Goal: Check status

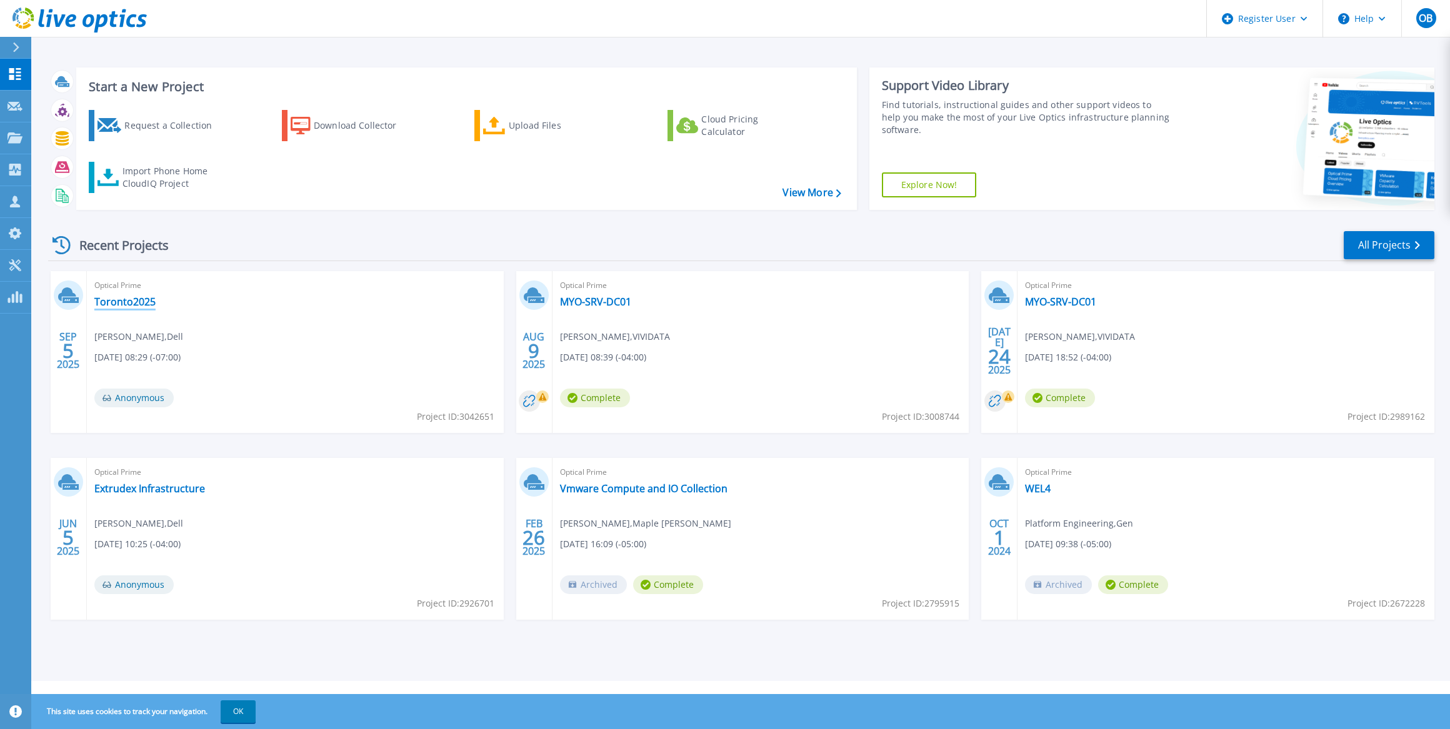
click at [146, 305] on link "Toronto2025" at bounding box center [124, 302] width 61 height 12
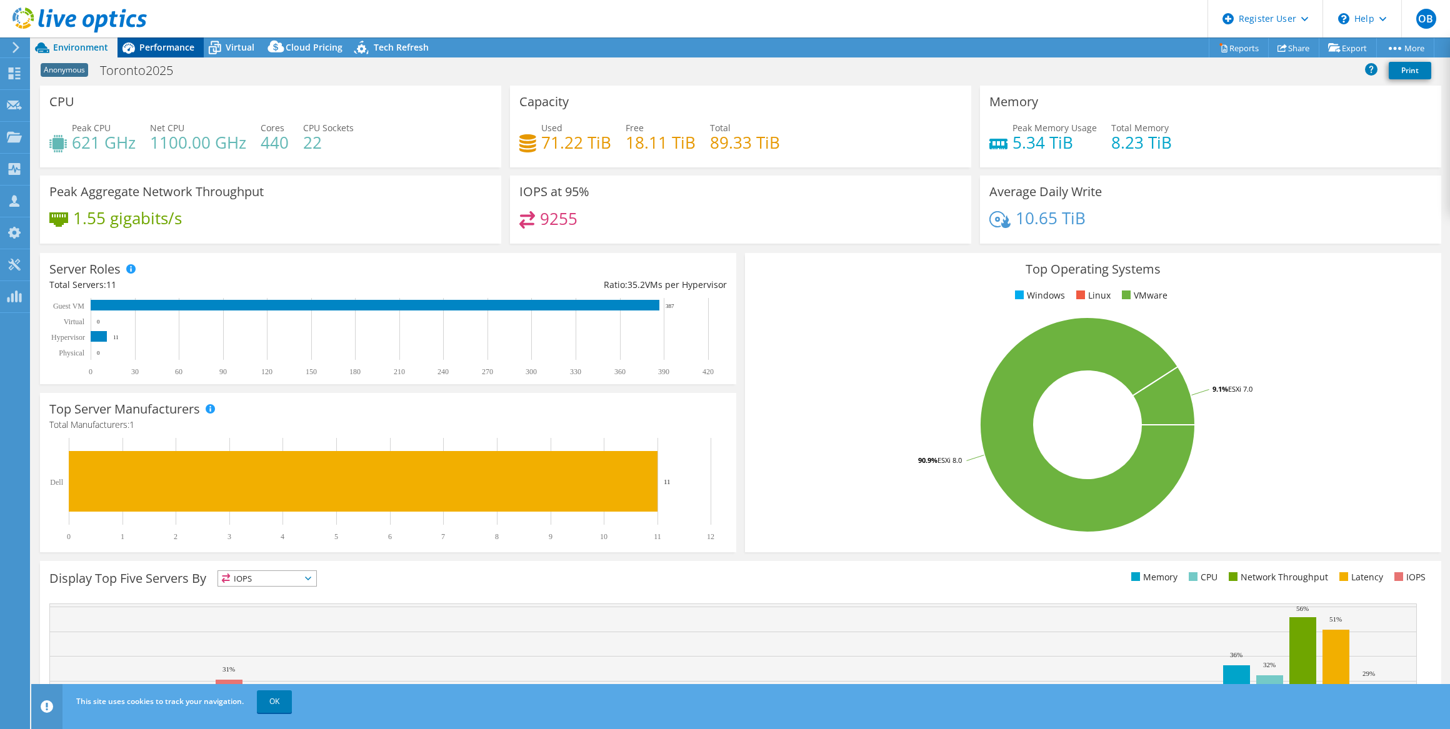
click at [156, 42] on span "Performance" at bounding box center [166, 47] width 55 height 12
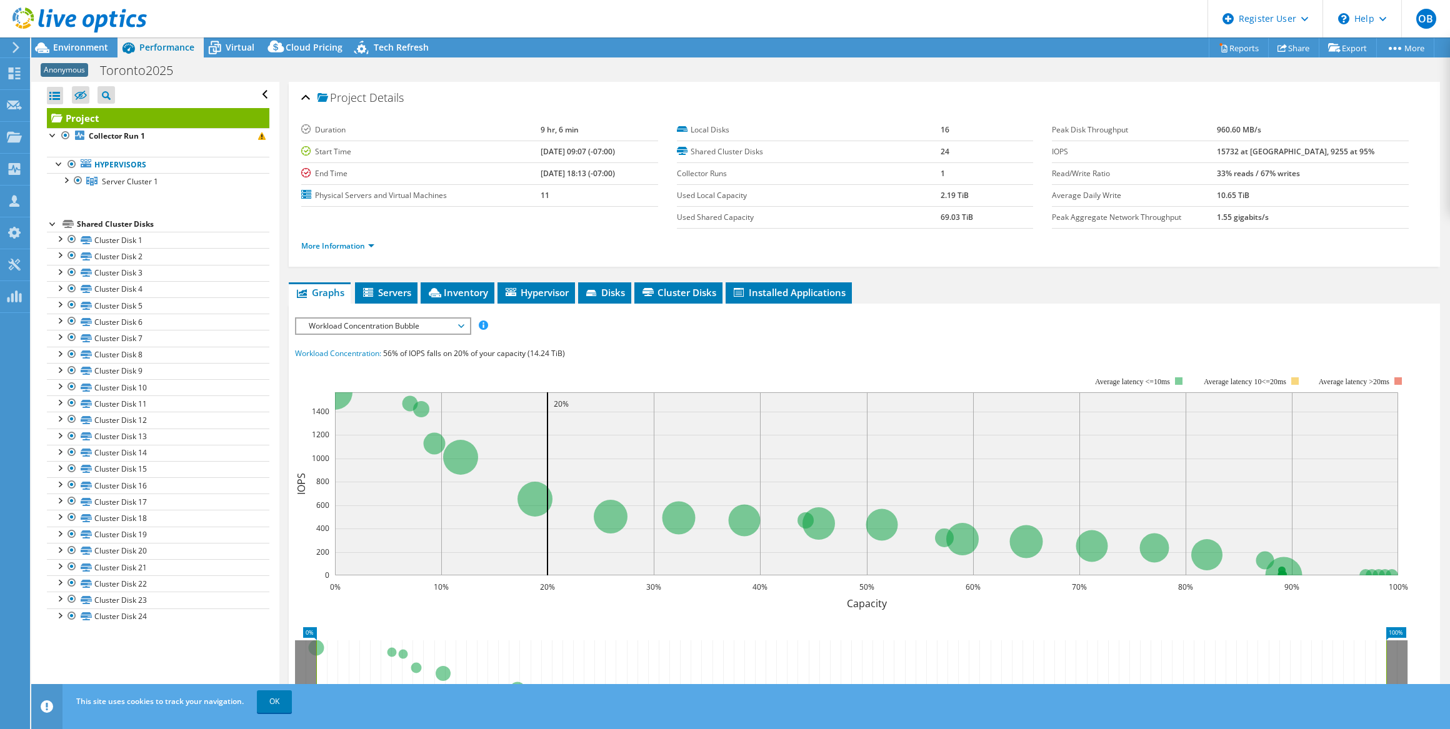
click at [399, 324] on span "Workload Concentration Bubble" at bounding box center [382, 326] width 161 height 15
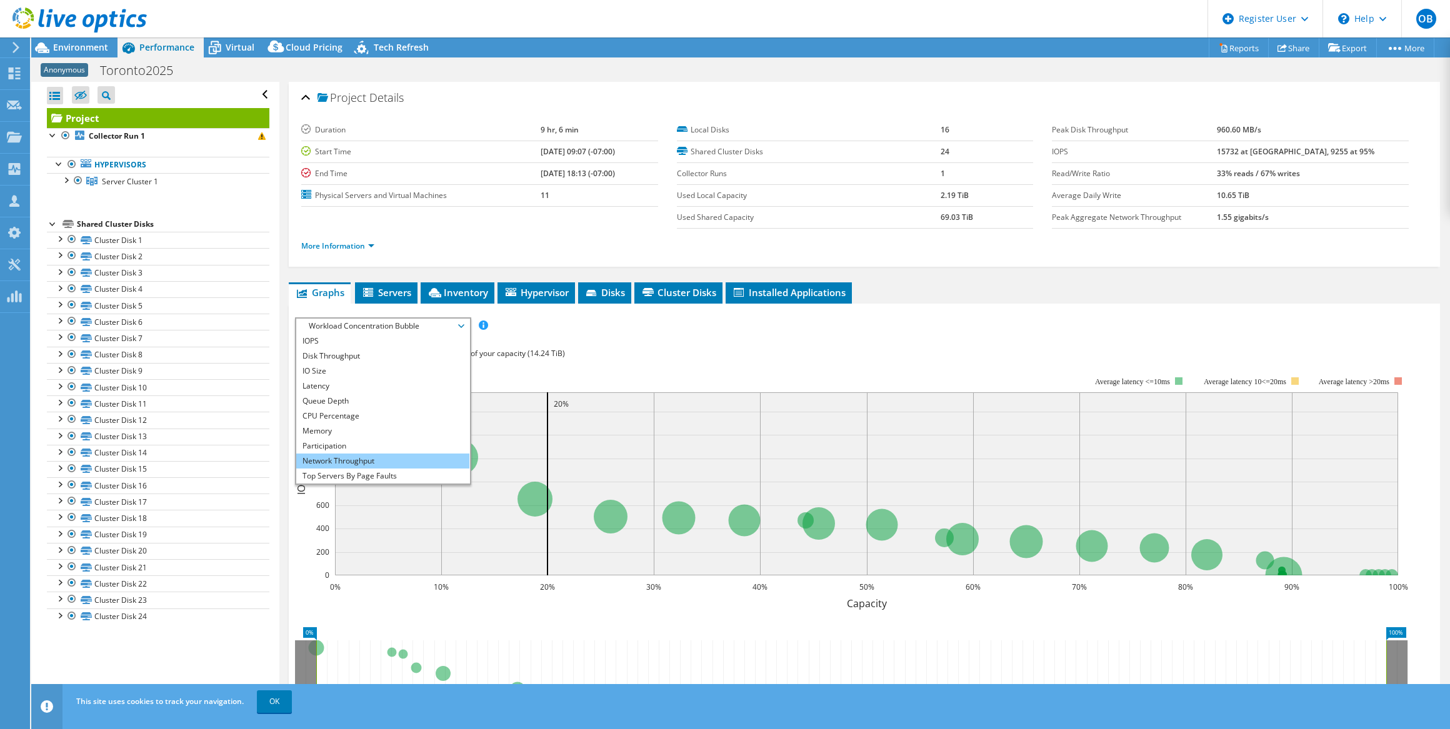
scroll to position [44, 0]
click at [359, 471] on li "All" at bounding box center [382, 476] width 173 height 15
